Goal: Transaction & Acquisition: Purchase product/service

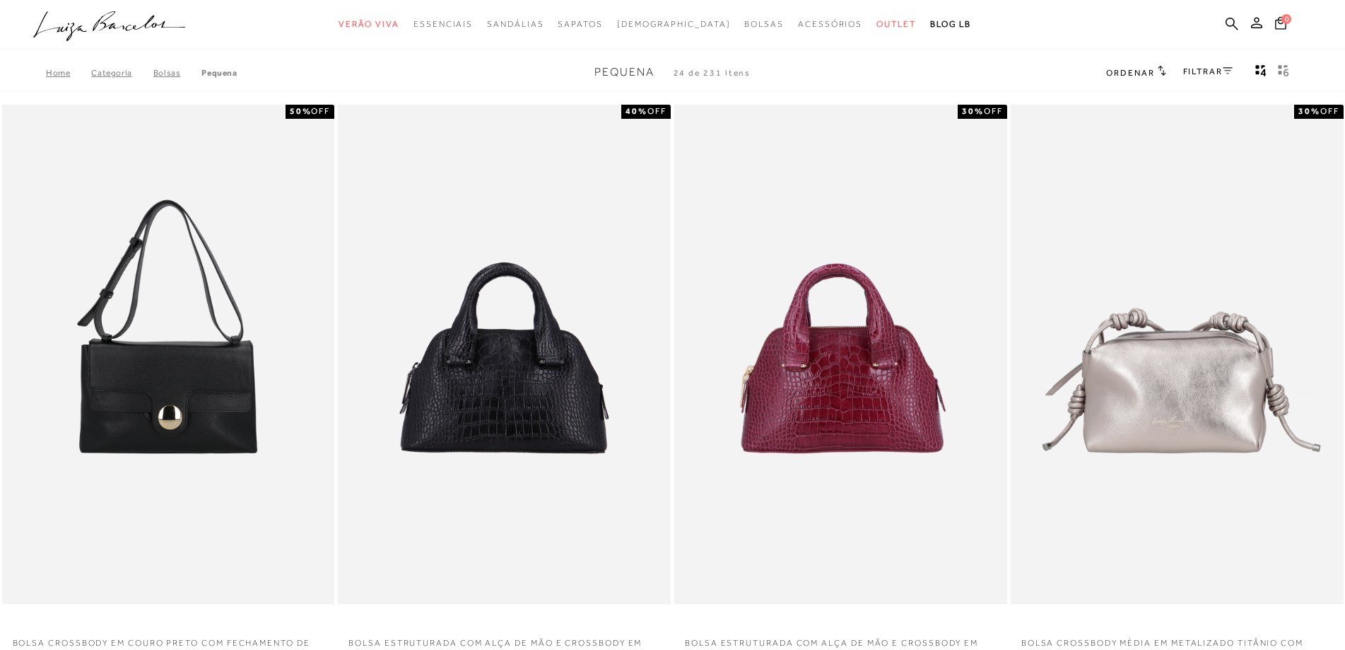
click at [1148, 73] on span "Ordenar" at bounding box center [1130, 73] width 48 height 10
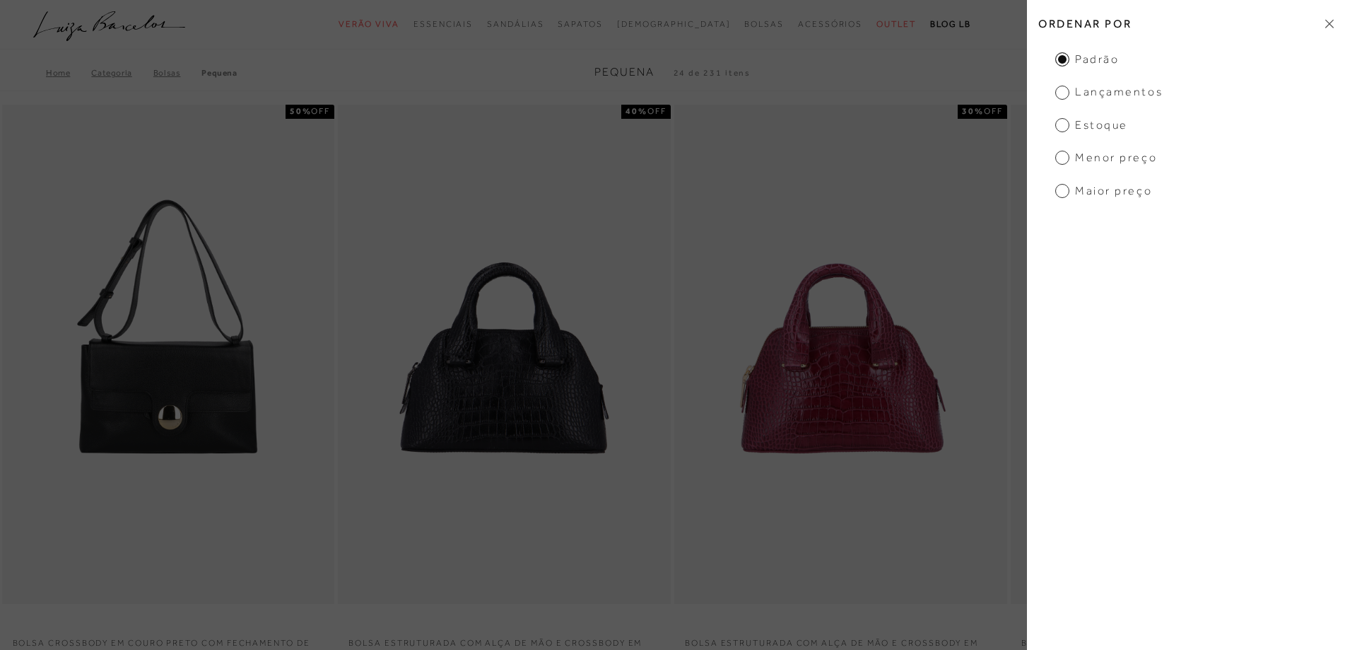
click at [1066, 155] on span "Menor preço" at bounding box center [1106, 158] width 102 height 16
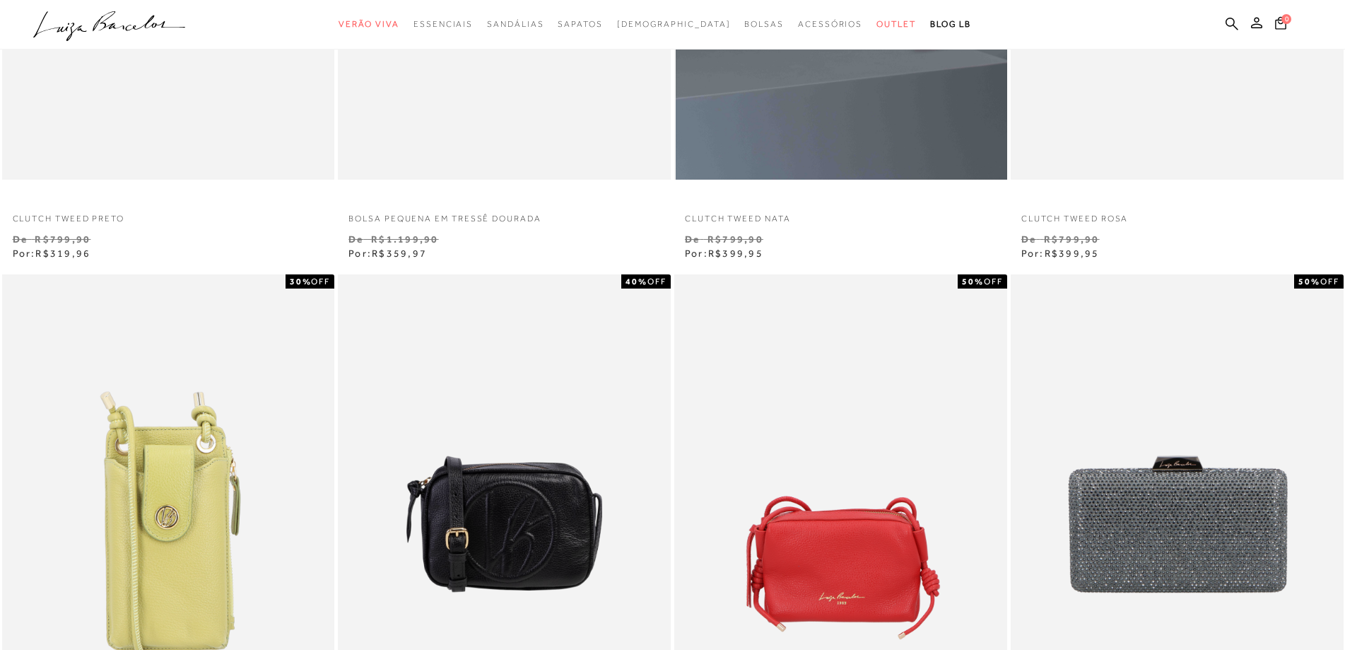
scroll to position [71, 0]
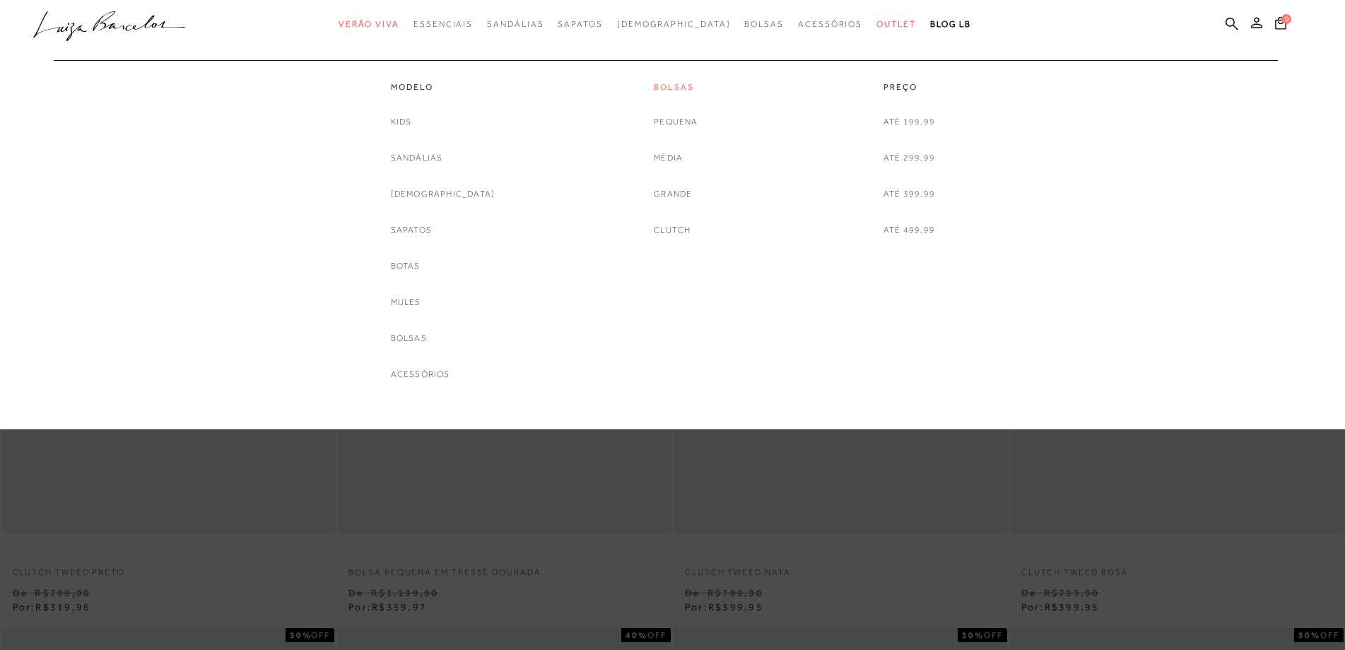
click at [670, 88] on link "Bolsas" at bounding box center [676, 87] width 44 height 12
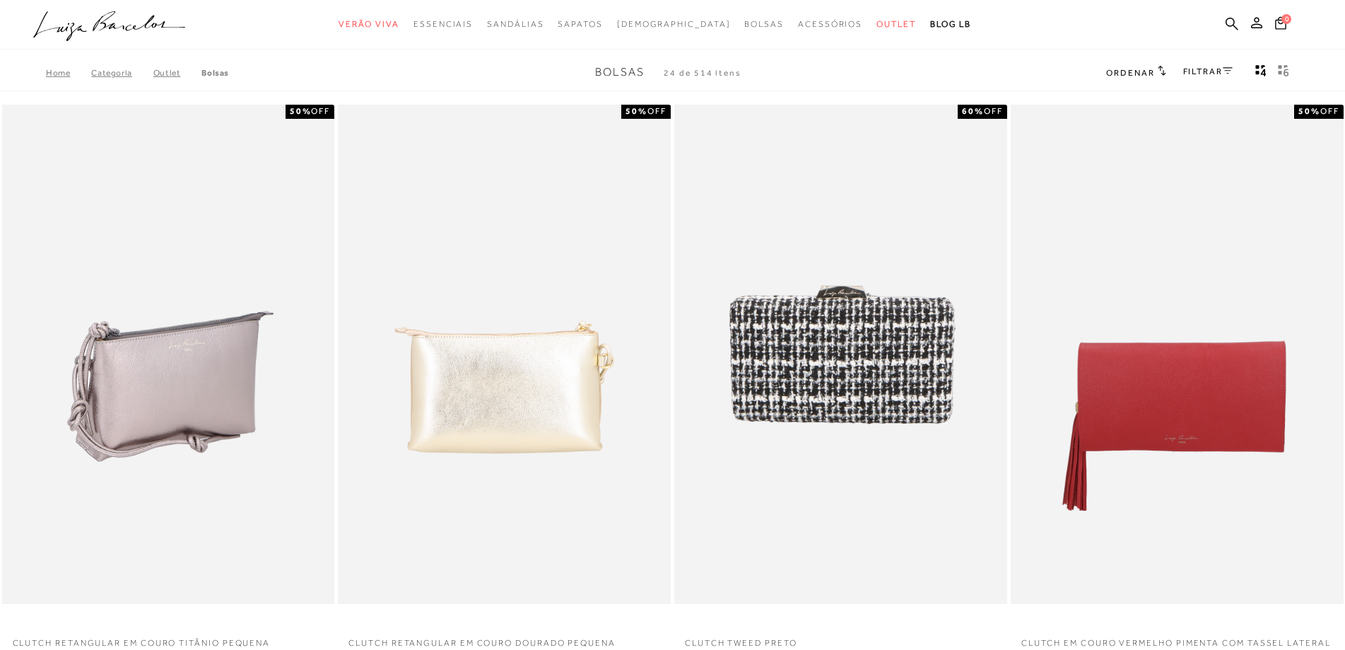
click at [139, 393] on img at bounding box center [170, 354] width 332 height 499
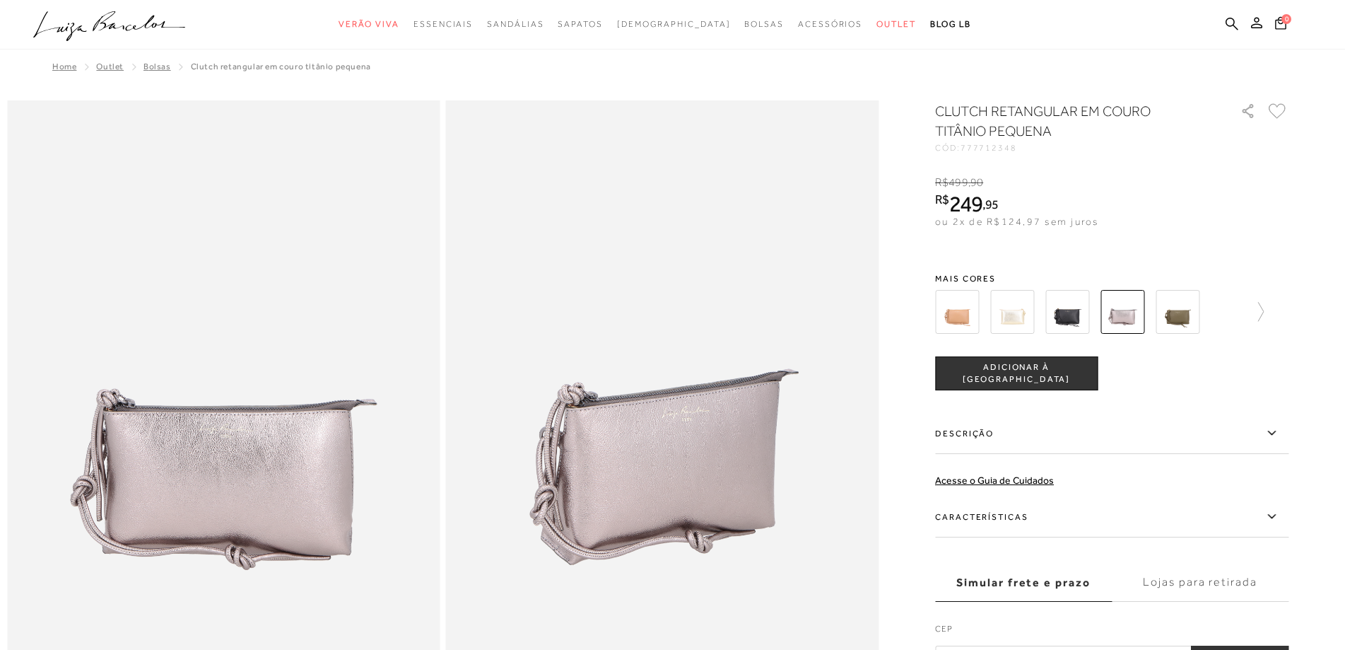
click at [699, 431] on img at bounding box center [662, 425] width 433 height 650
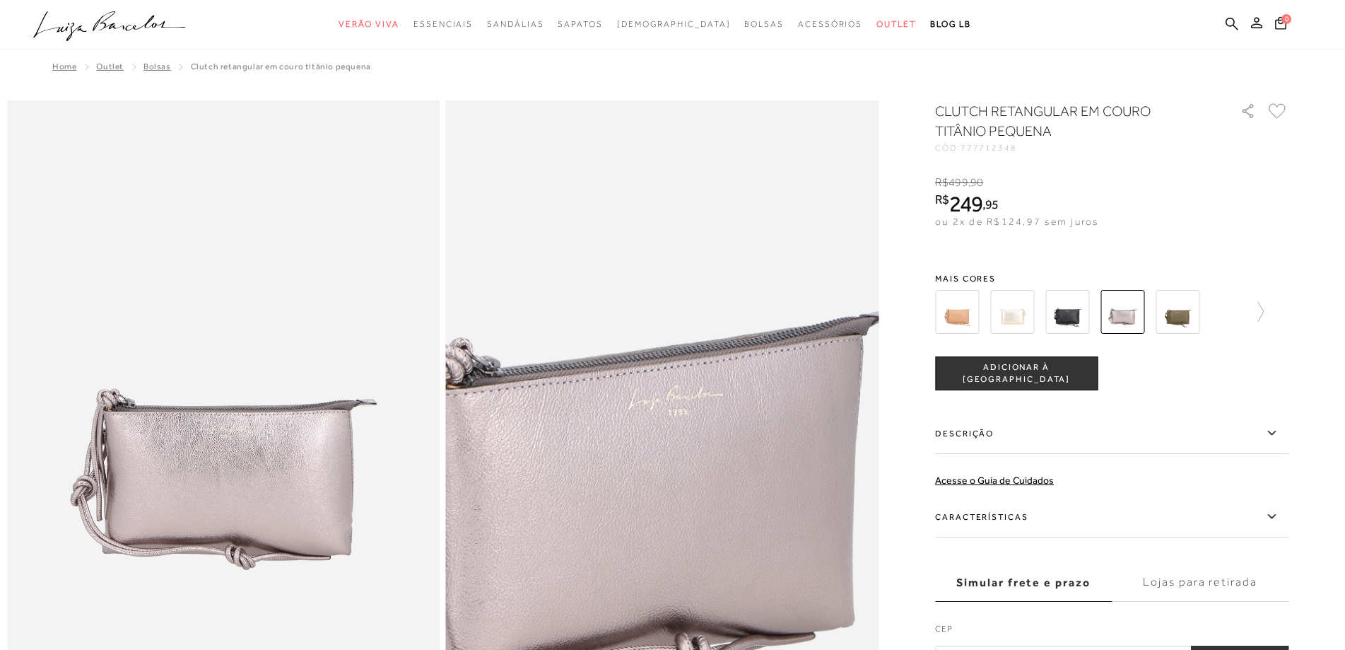
click at [699, 431] on img at bounding box center [629, 423] width 866 height 1299
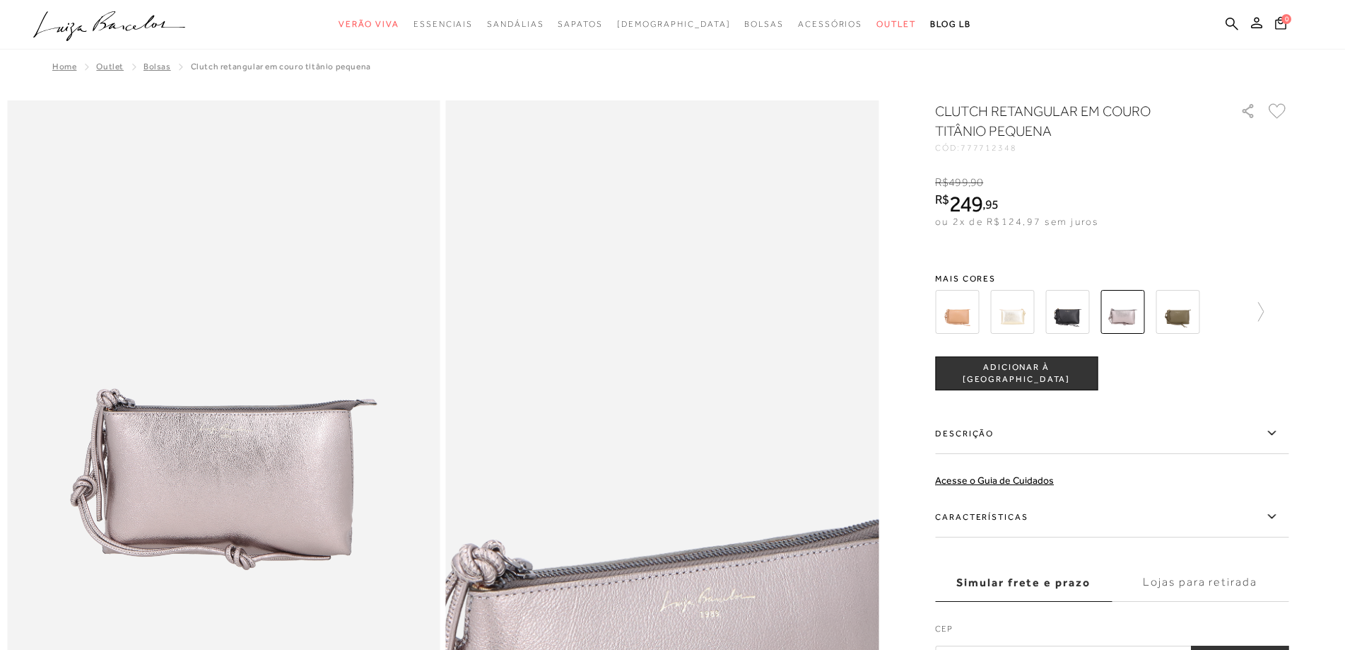
click at [667, 226] on img at bounding box center [661, 625] width 866 height 1299
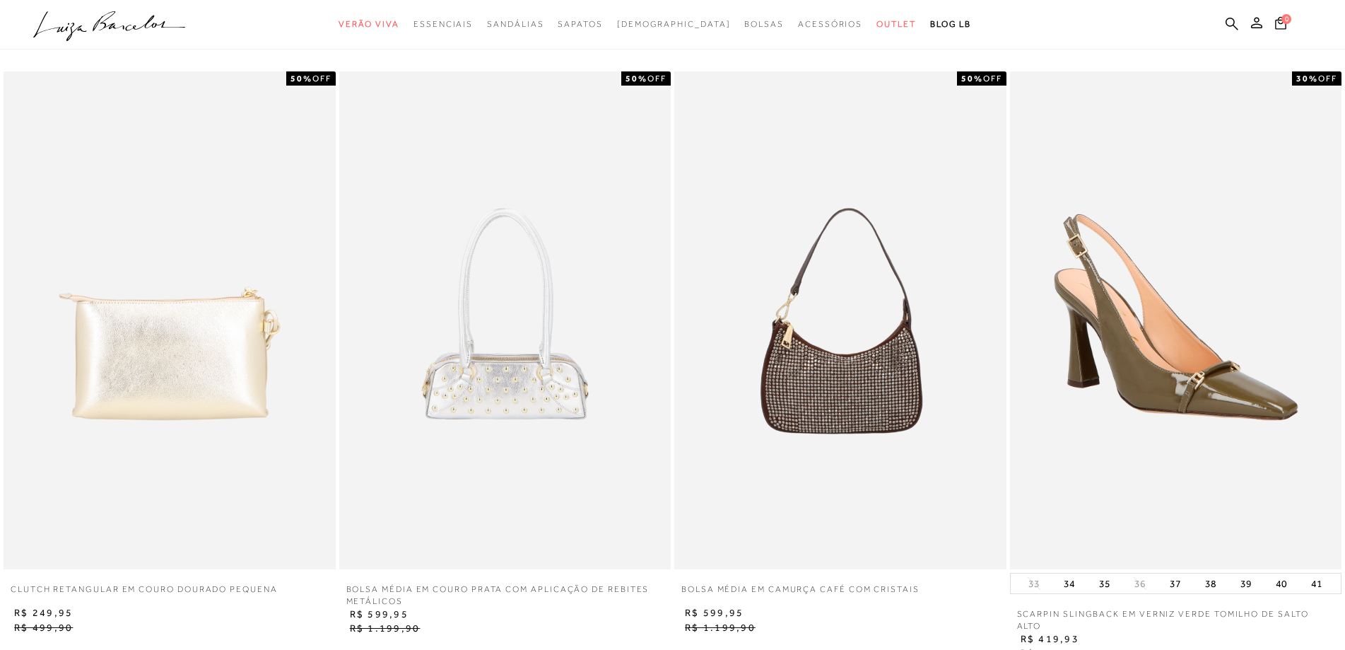
scroll to position [2616, 0]
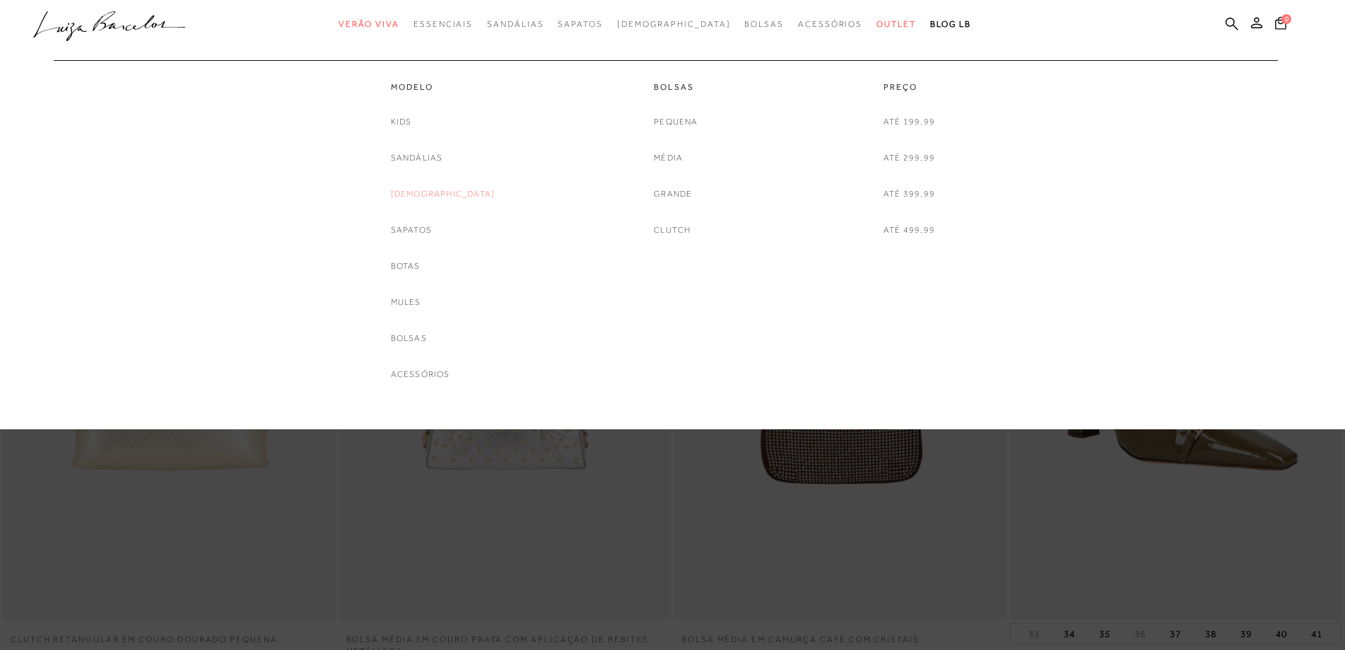
click at [450, 200] on link "[DEMOGRAPHIC_DATA]" at bounding box center [443, 194] width 105 height 15
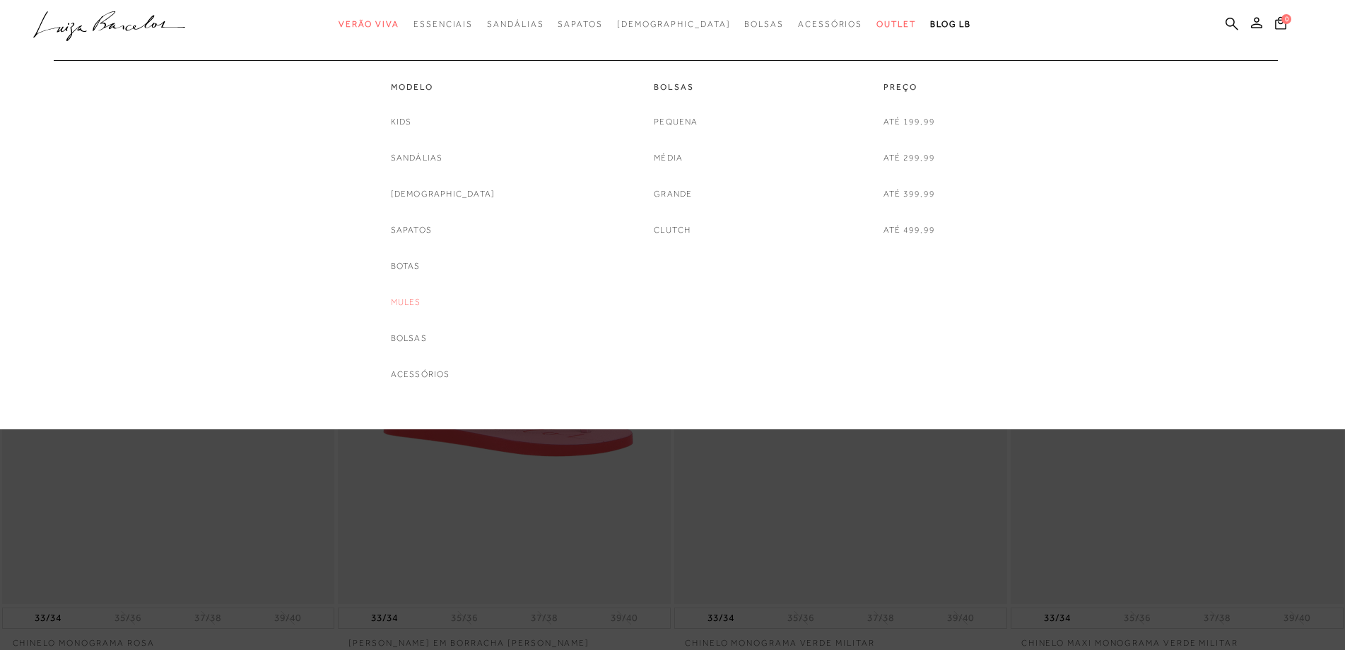
click at [421, 301] on link "Mules" at bounding box center [406, 302] width 30 height 15
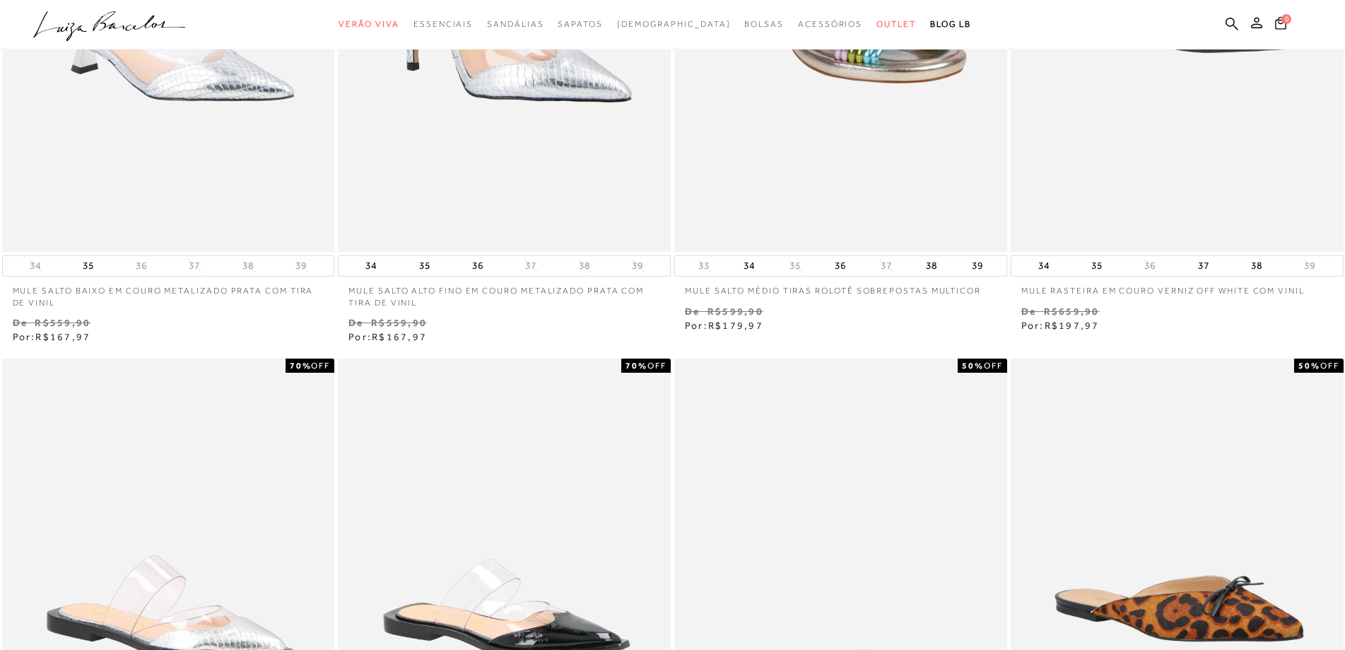
scroll to position [71, 0]
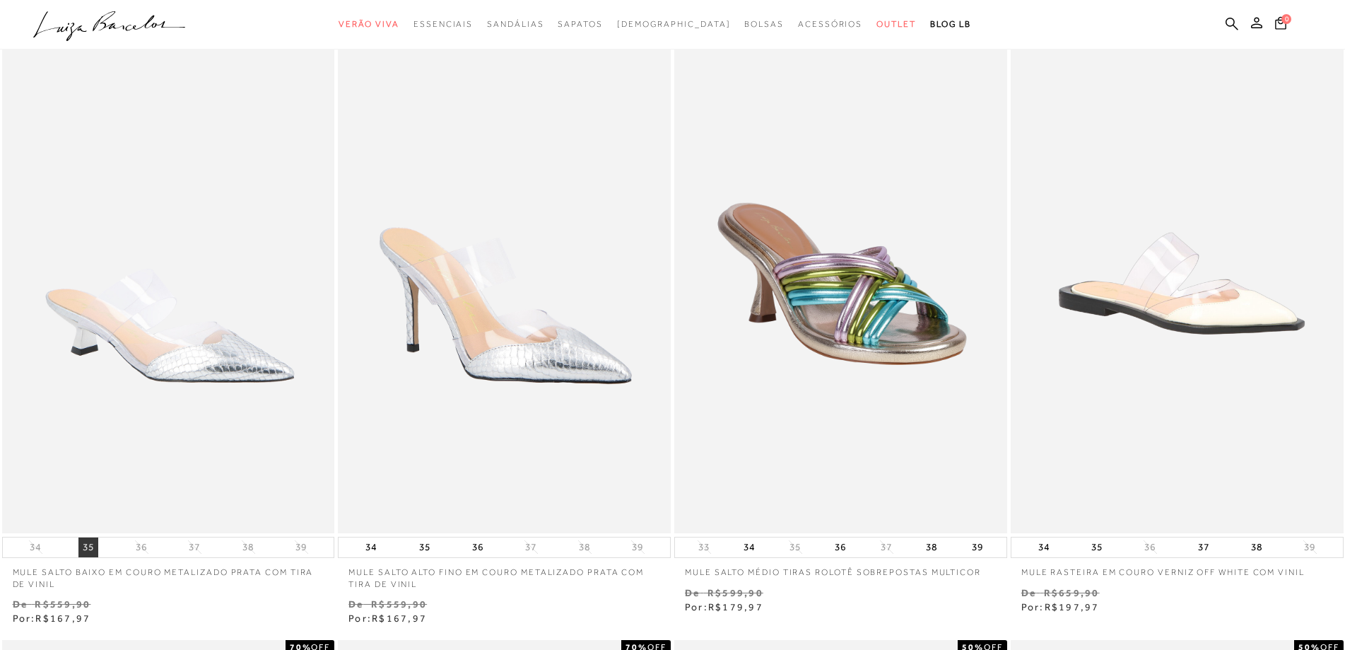
click at [92, 553] on button "35" at bounding box center [88, 547] width 20 height 20
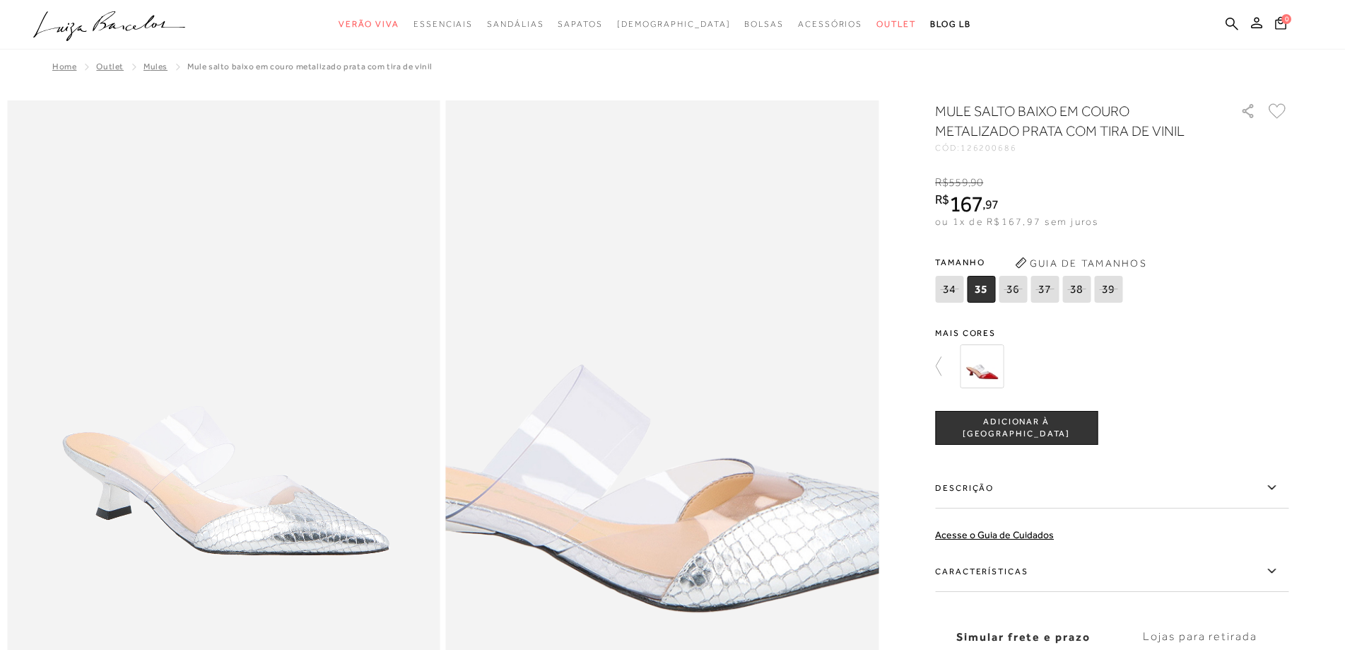
click at [689, 499] on img at bounding box center [639, 356] width 866 height 1299
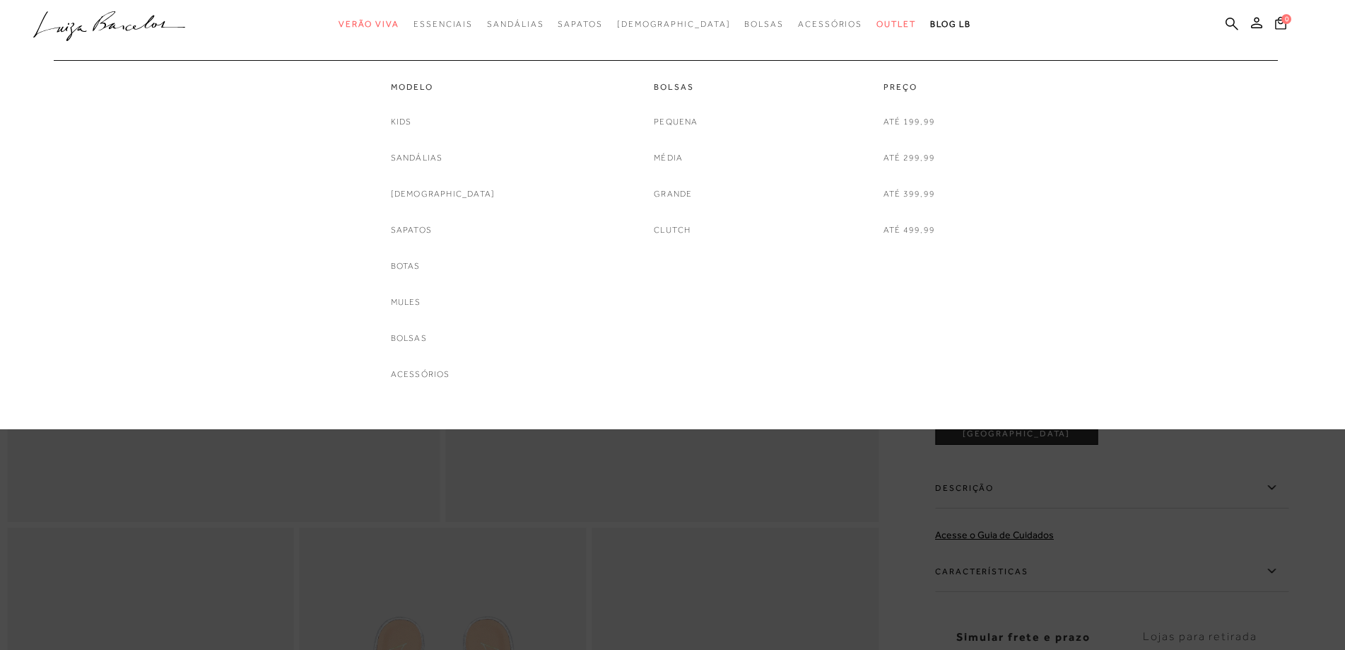
scroll to position [212, 0]
click at [877, 25] on span "Outlet" at bounding box center [897, 24] width 40 height 10
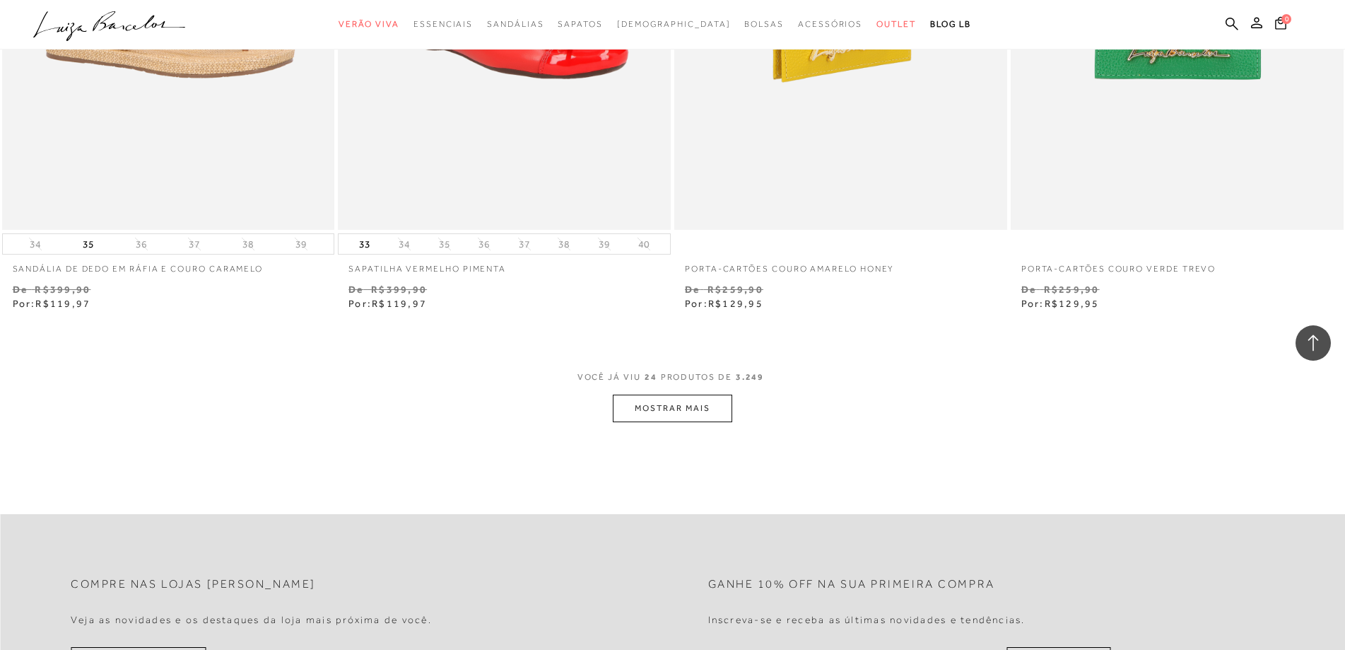
scroll to position [3535, 0]
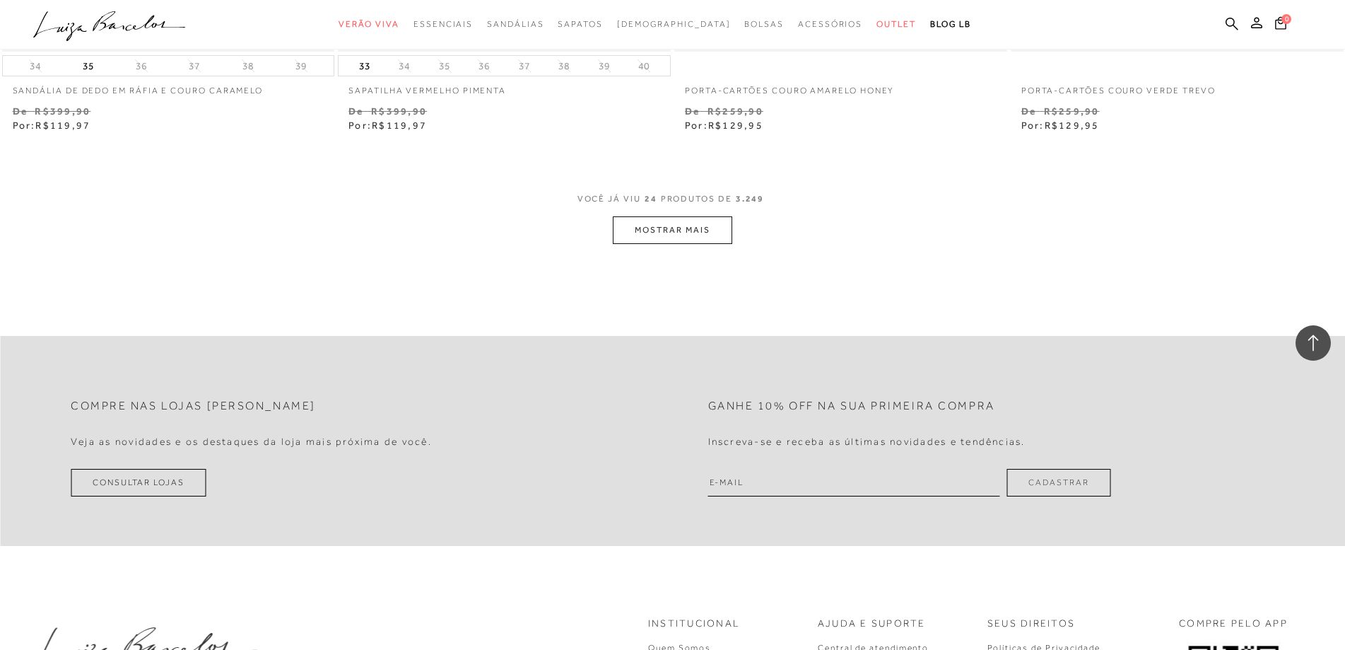
click at [691, 237] on button "MOSTRAR MAIS" at bounding box center [672, 230] width 119 height 28
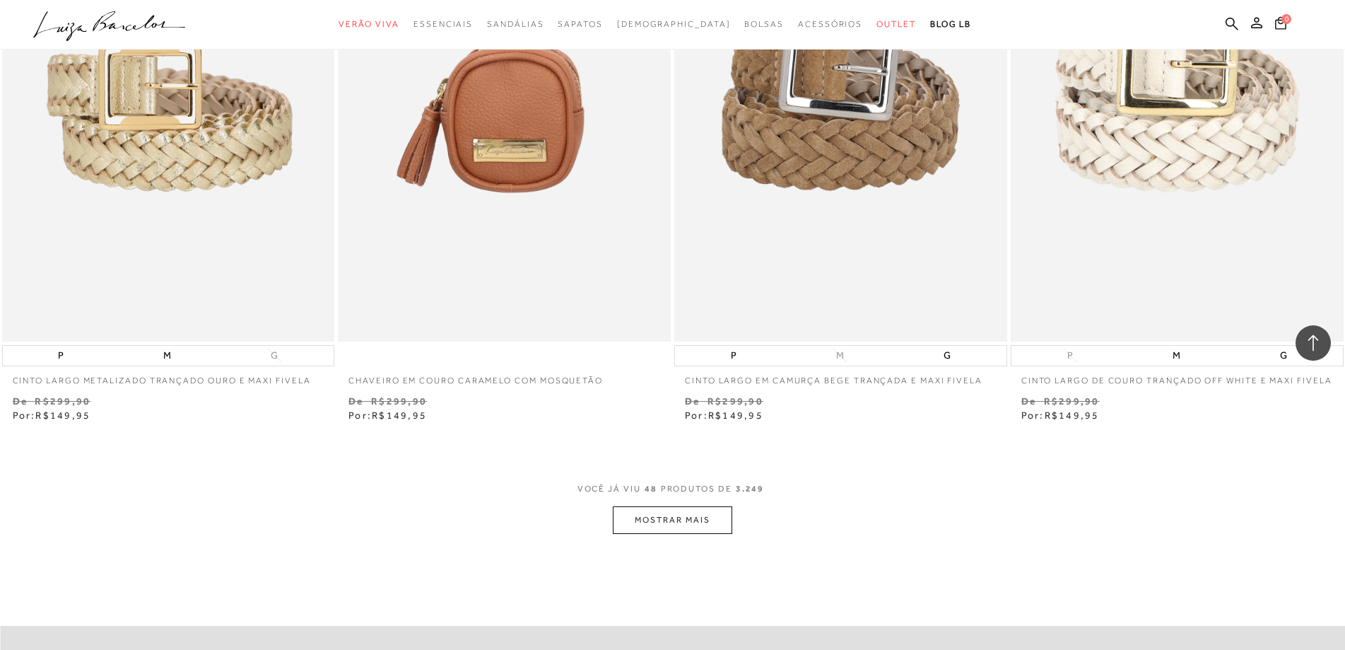
scroll to position [6857, 0]
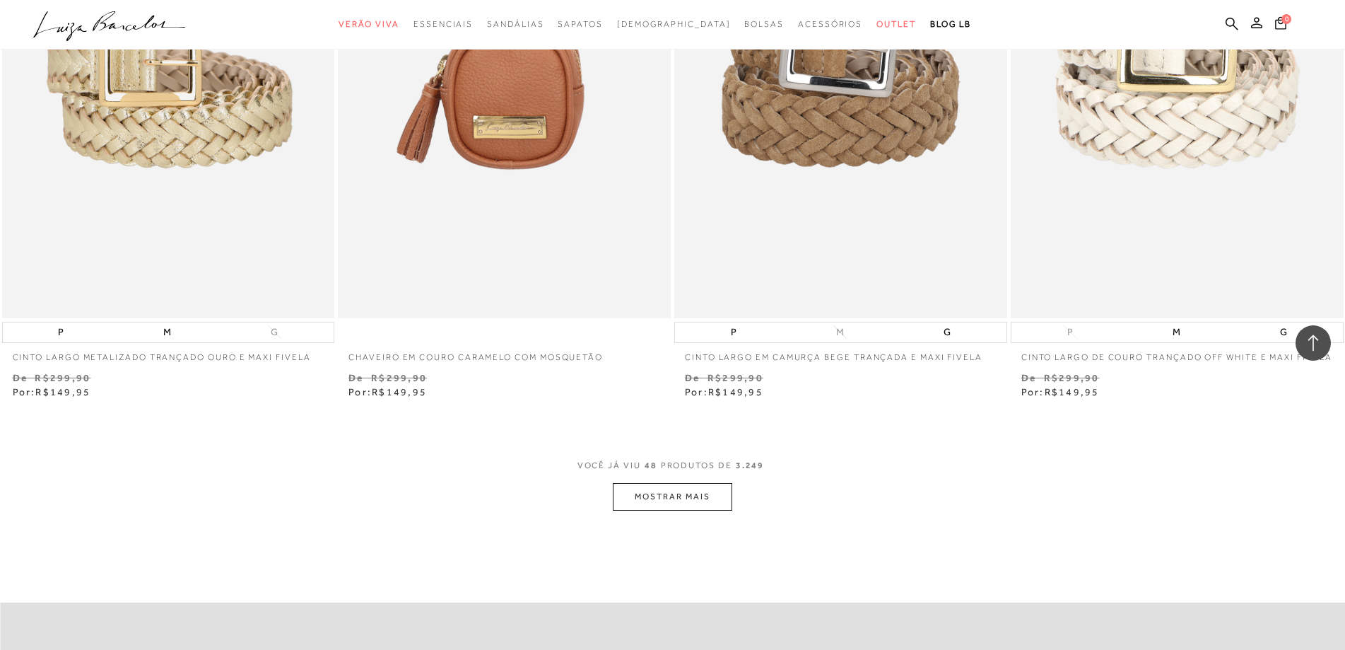
click at [663, 510] on button "MOSTRAR MAIS" at bounding box center [672, 497] width 119 height 28
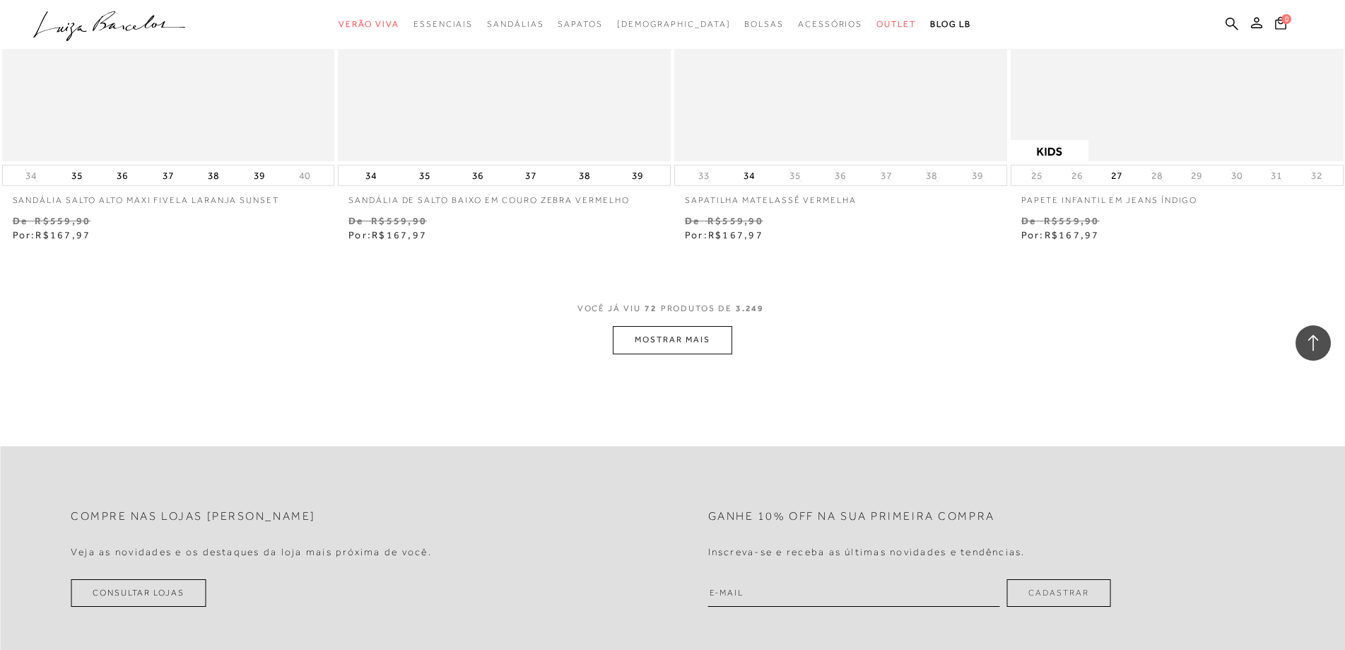
scroll to position [10604, 0]
click at [649, 352] on button "MOSTRAR MAIS" at bounding box center [672, 338] width 119 height 28
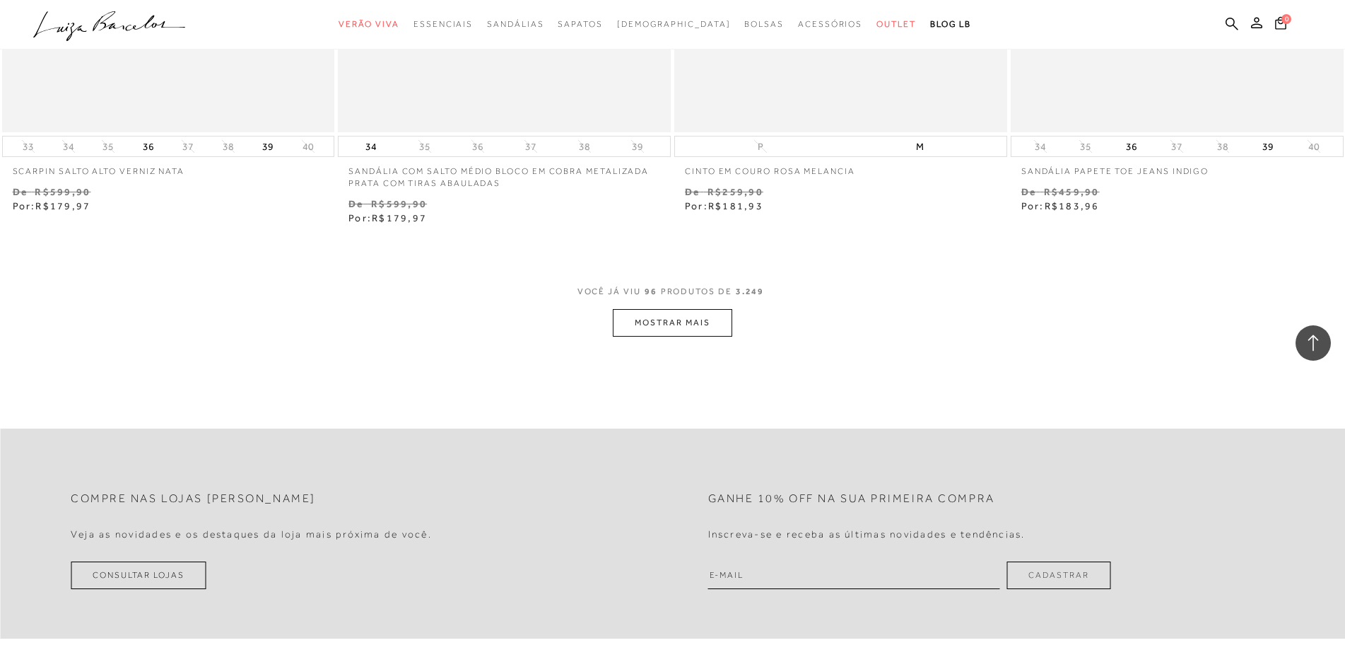
scroll to position [14280, 0]
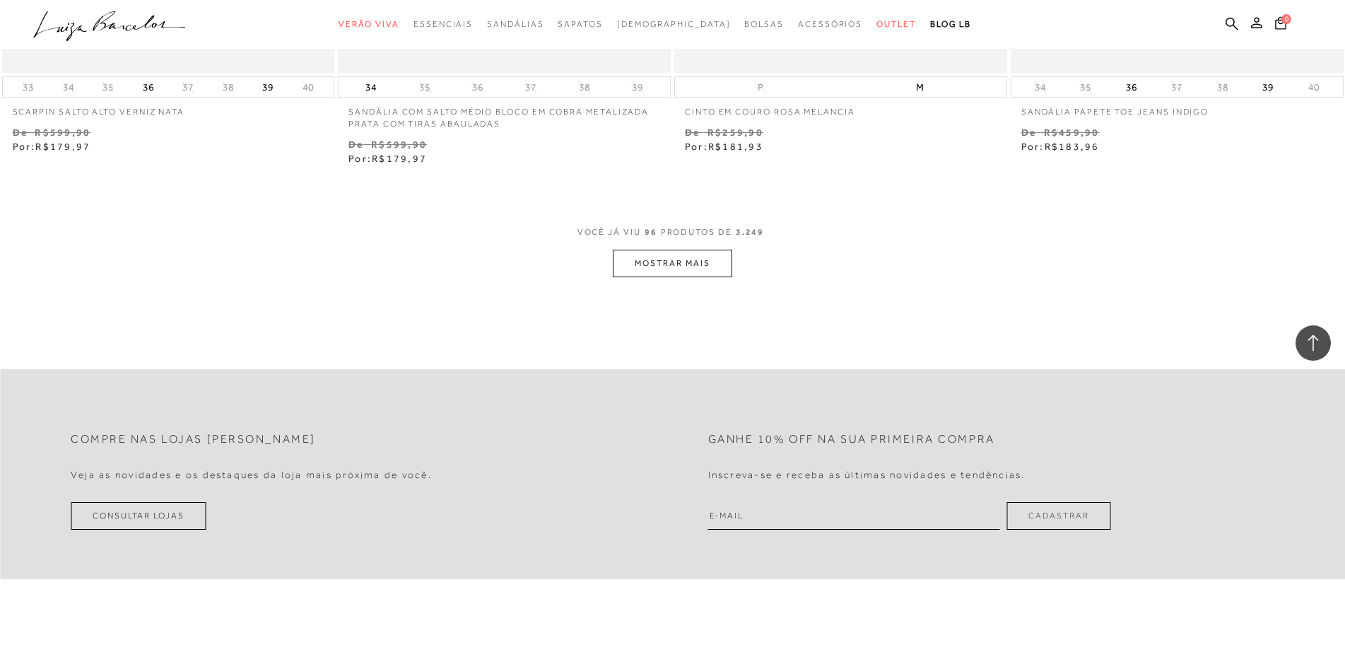
click at [675, 277] on button "MOSTRAR MAIS" at bounding box center [672, 264] width 119 height 28
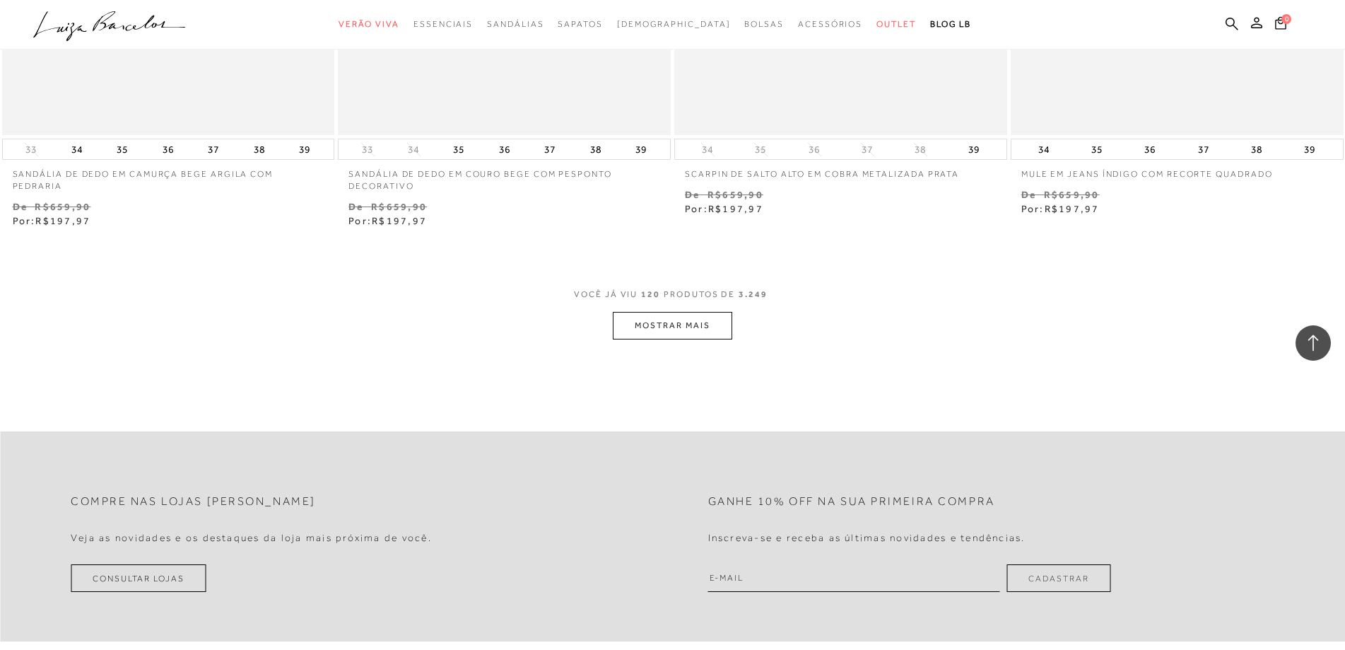
scroll to position [17957, 0]
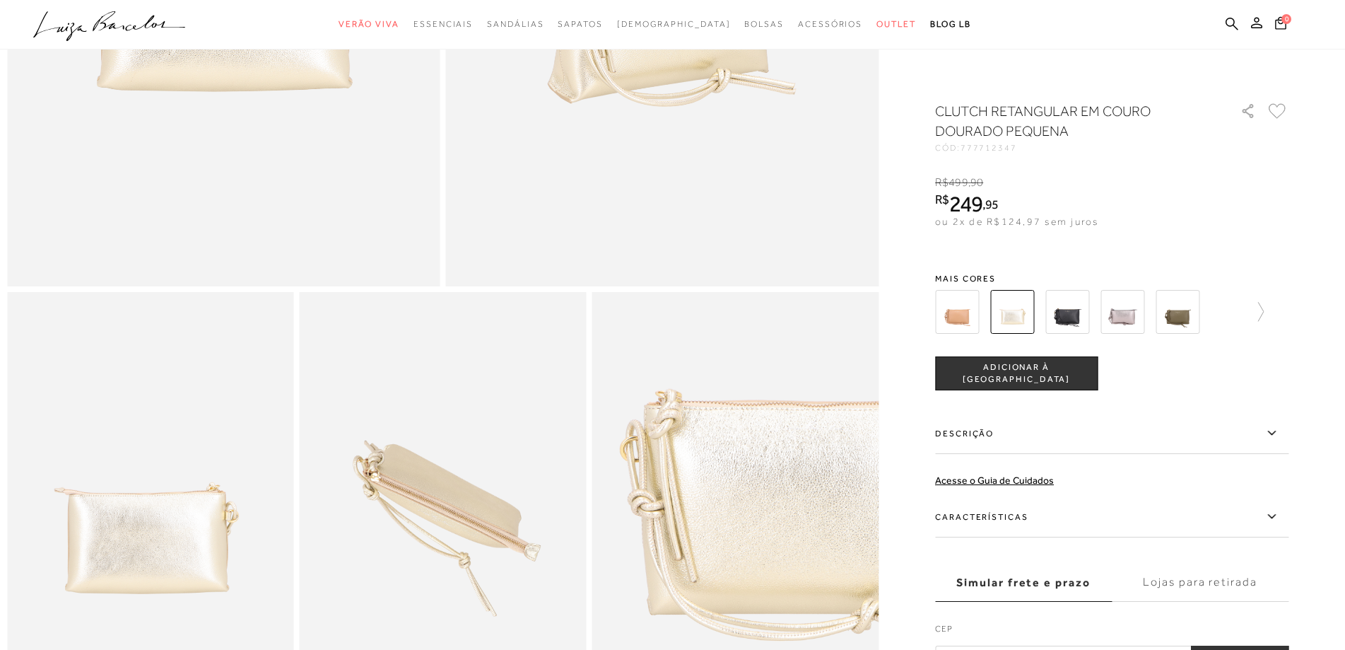
scroll to position [566, 0]
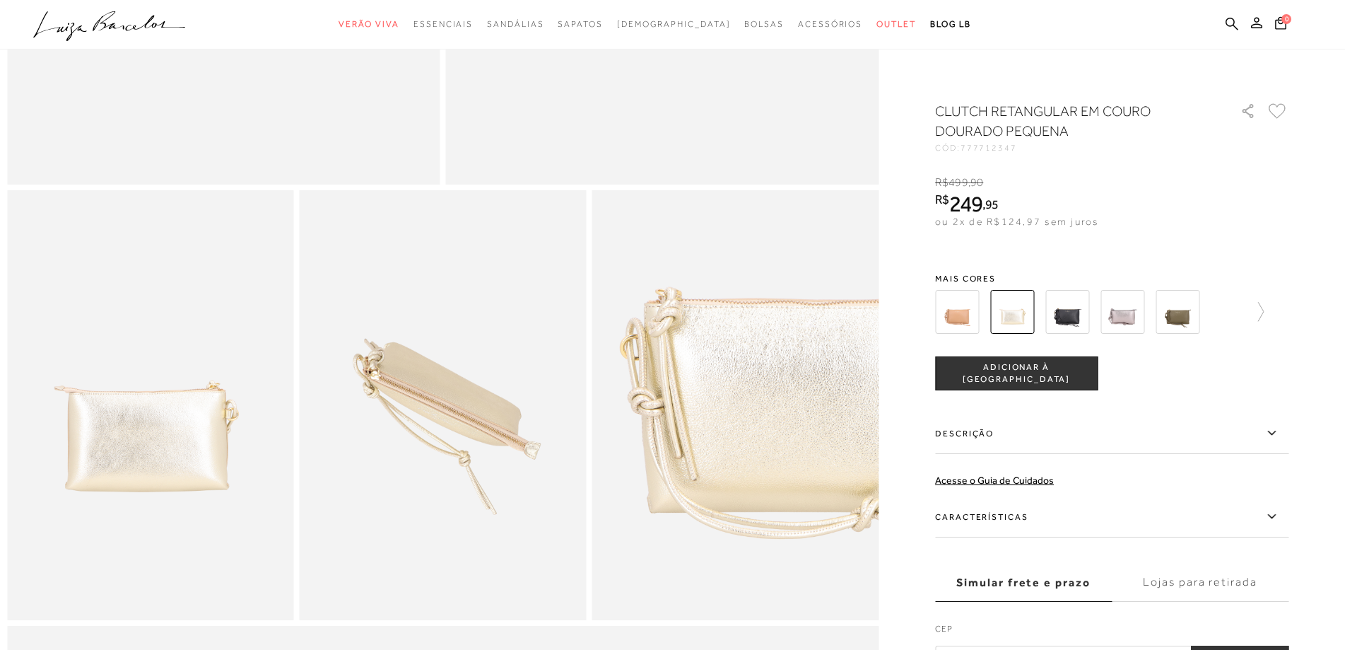
click at [170, 482] on img at bounding box center [150, 405] width 287 height 431
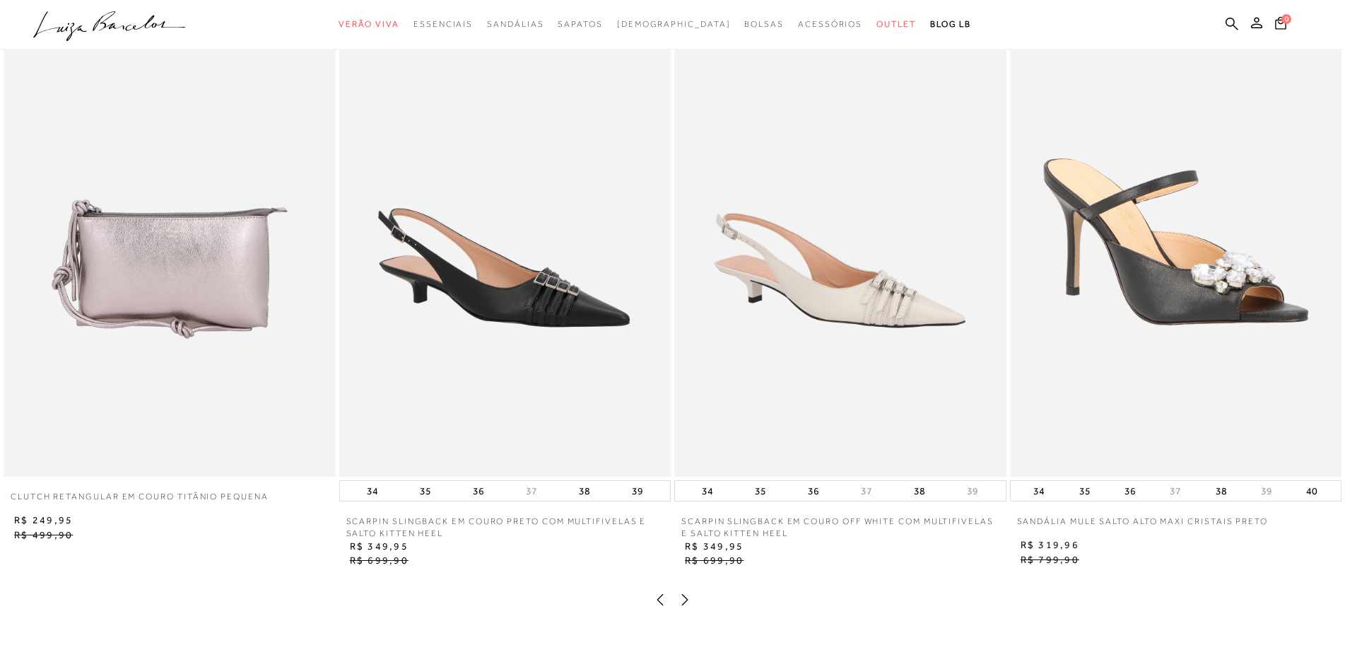
scroll to position [2828, 0]
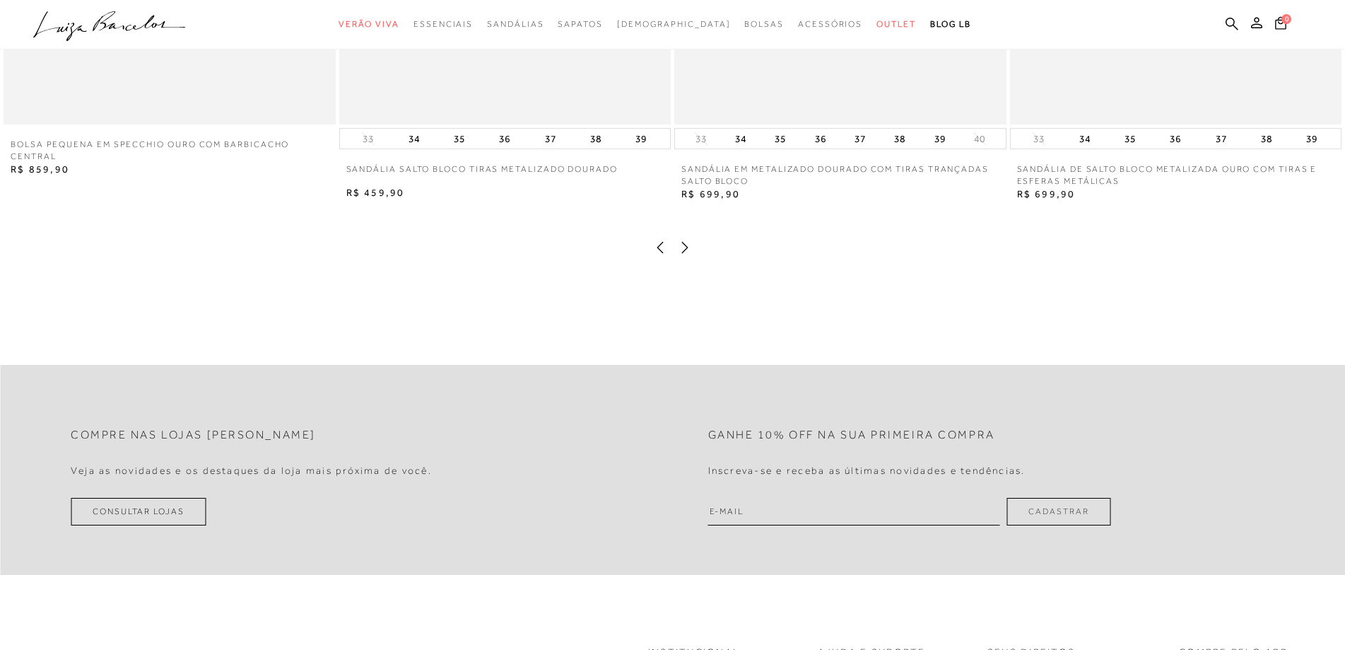
scroll to position [3323, 0]
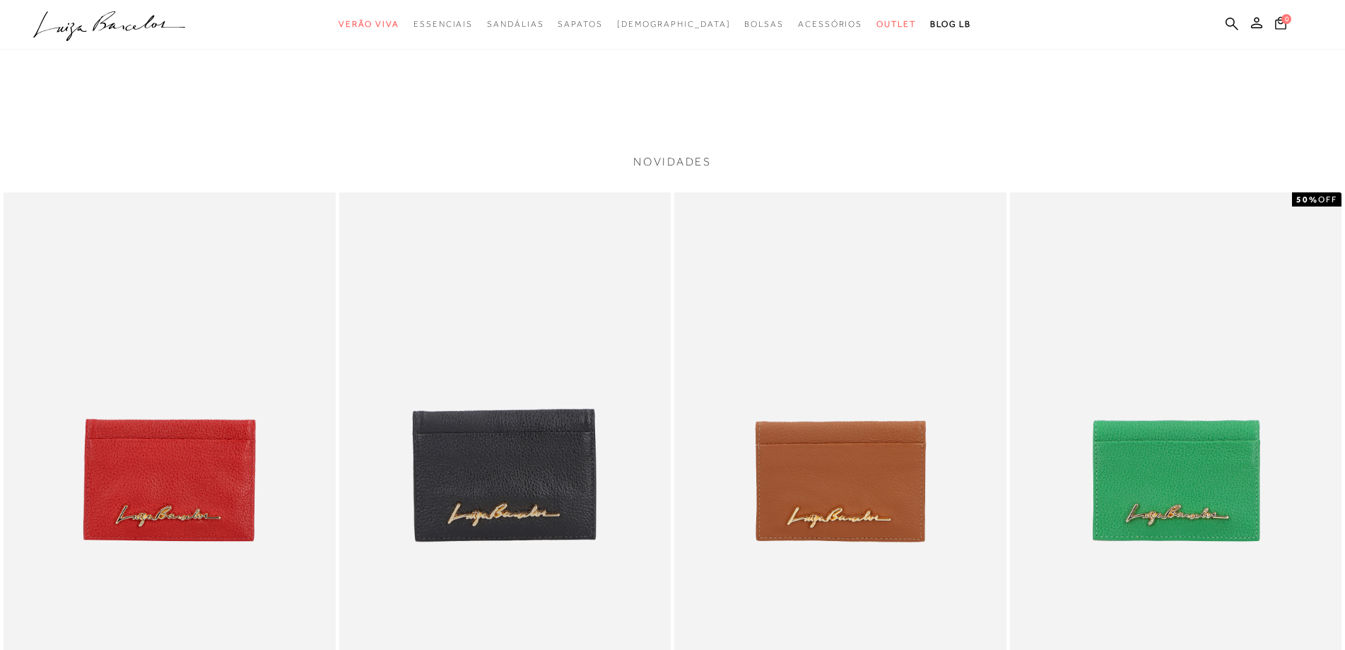
scroll to position [2828, 0]
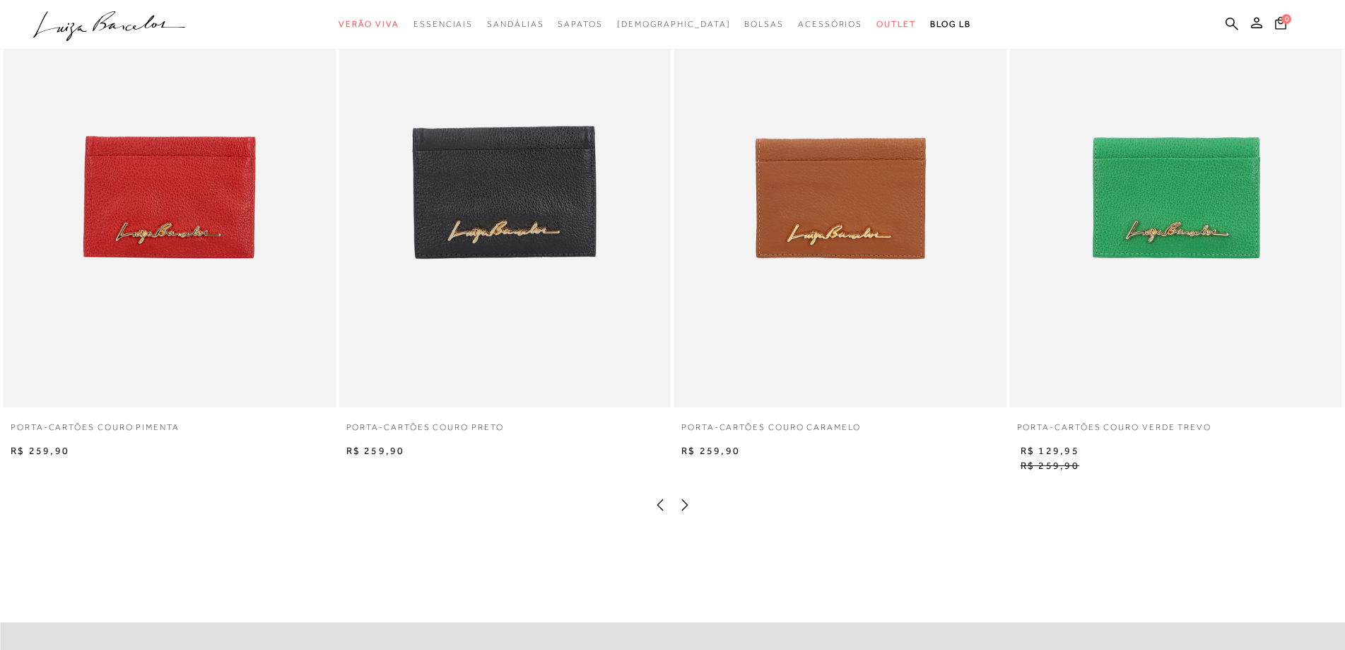
click at [686, 510] on icon at bounding box center [685, 503] width 6 height 11
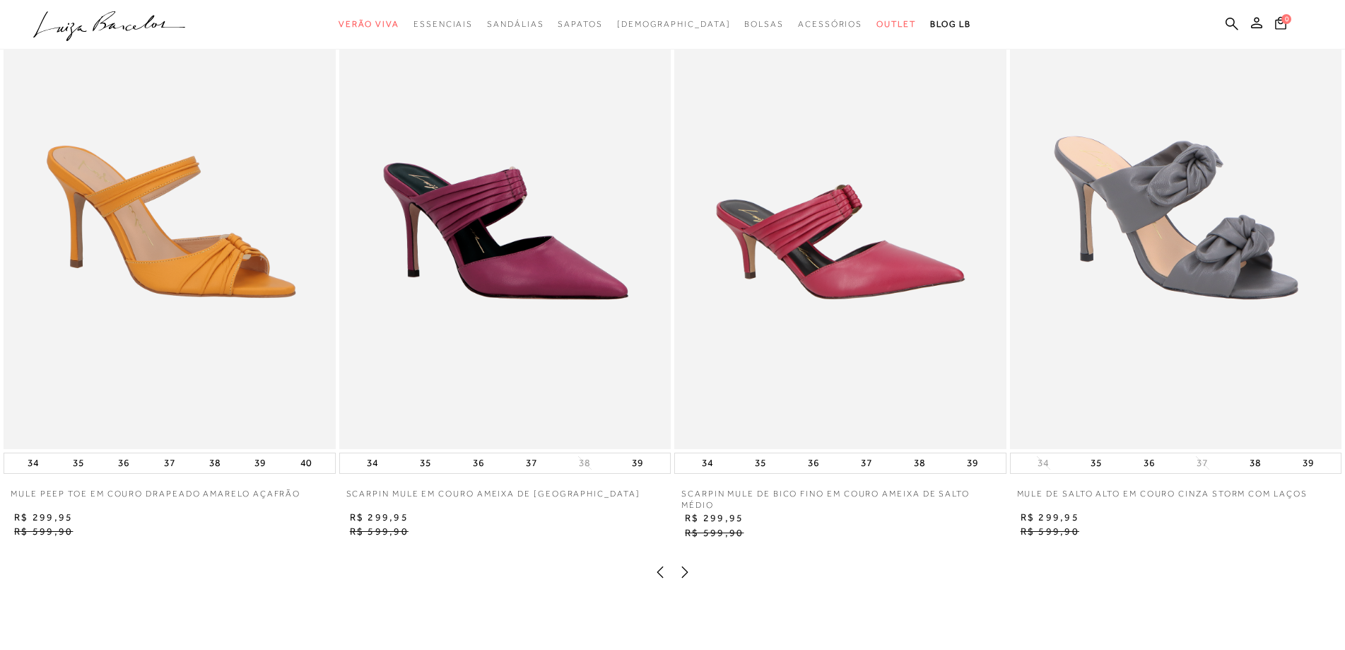
scroll to position [1485, 0]
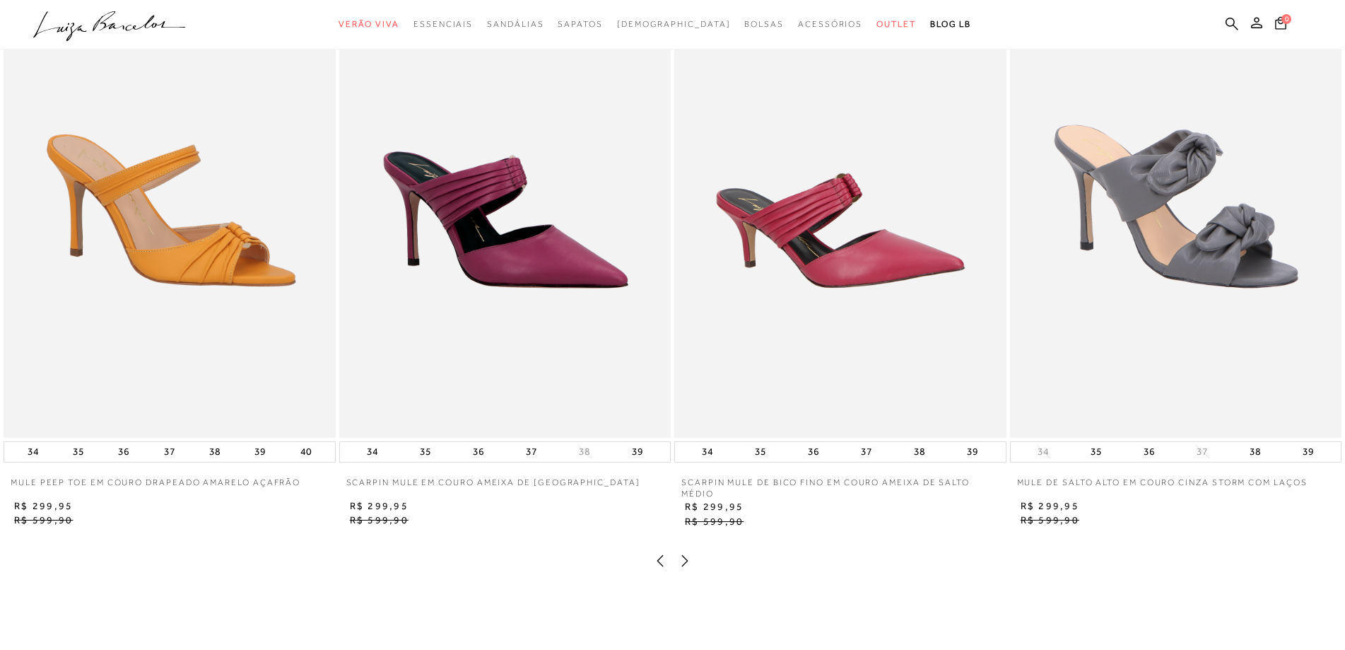
click at [683, 568] on icon at bounding box center [685, 561] width 14 height 14
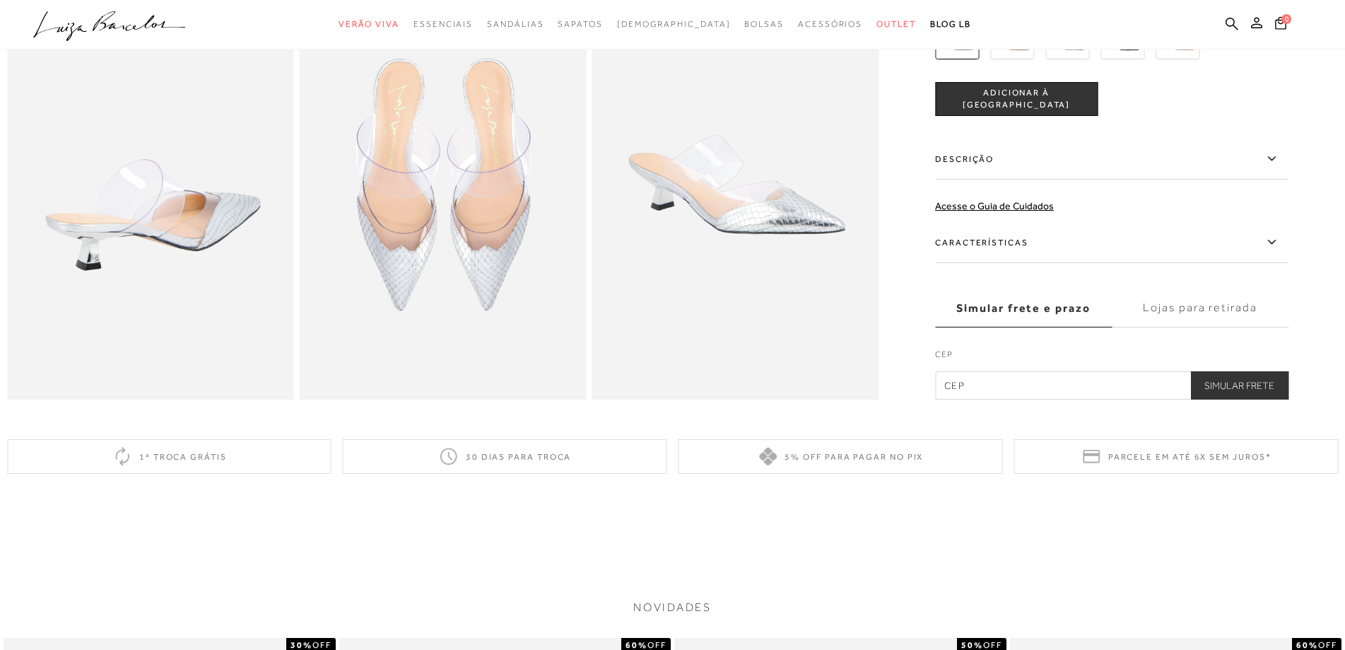
scroll to position [566, 0]
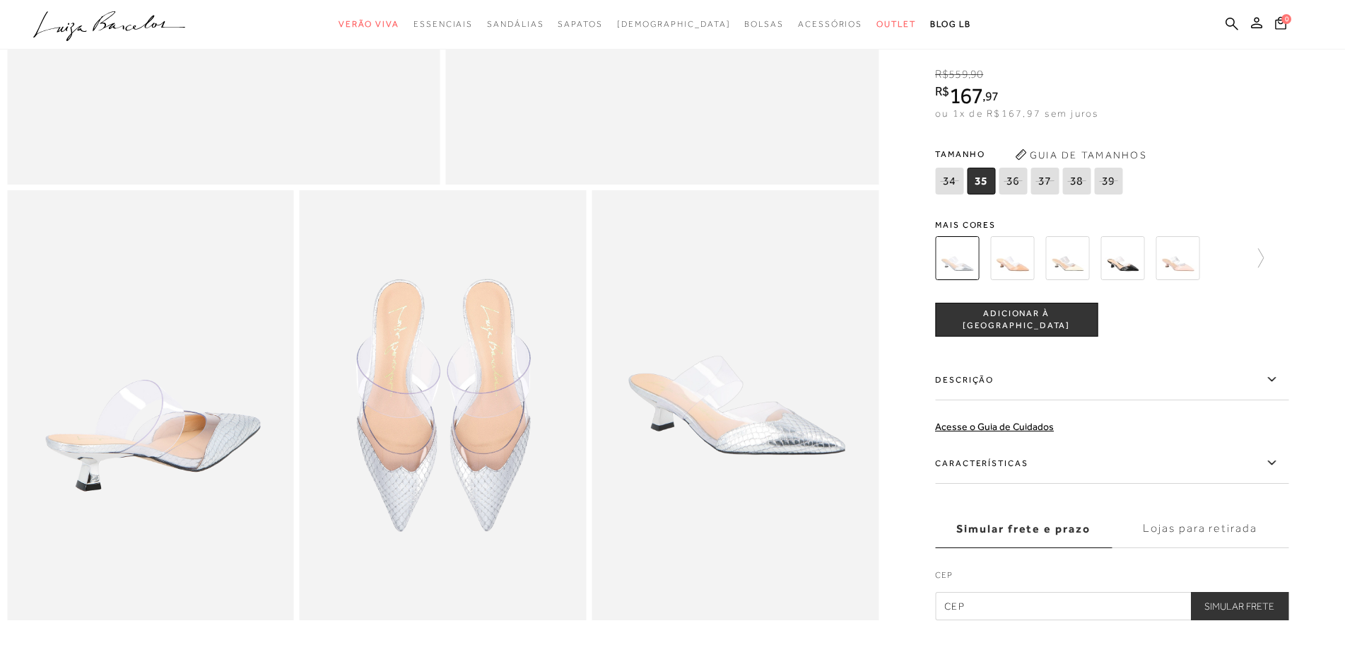
click at [1007, 280] on img at bounding box center [1012, 258] width 44 height 44
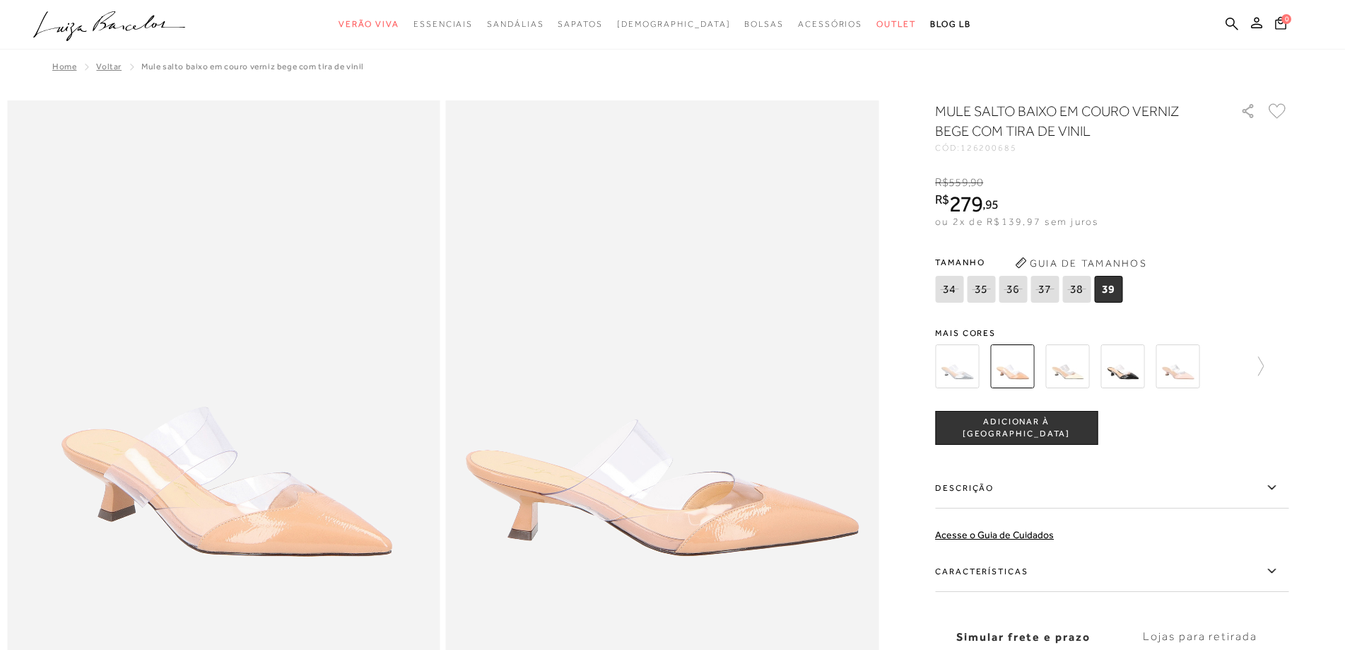
click at [957, 364] on img at bounding box center [957, 366] width 44 height 44
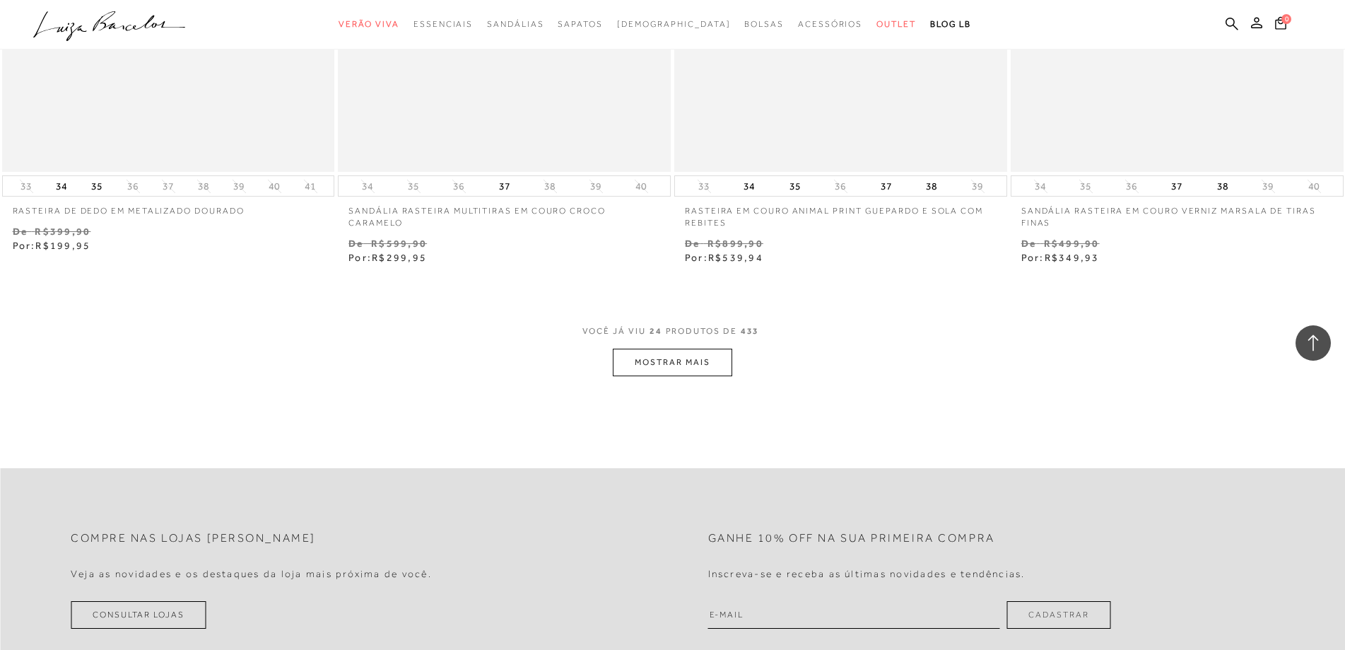
scroll to position [3605, 0]
